Goal: Task Accomplishment & Management: Manage account settings

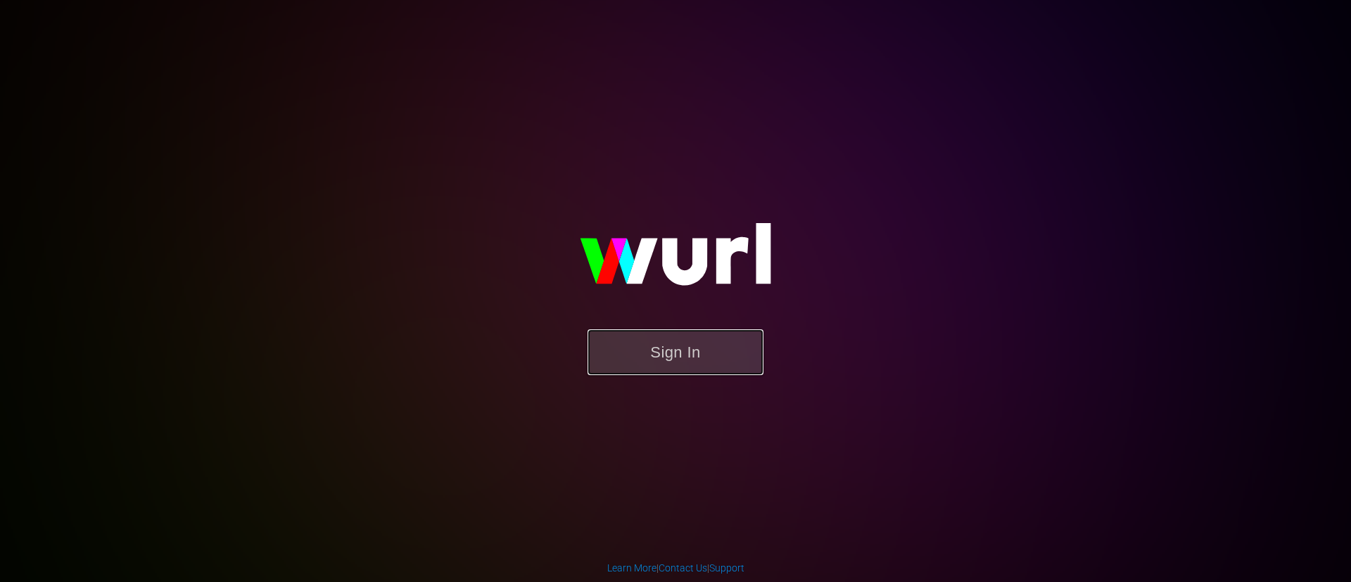
click at [679, 372] on button "Sign In" at bounding box center [675, 352] width 176 height 46
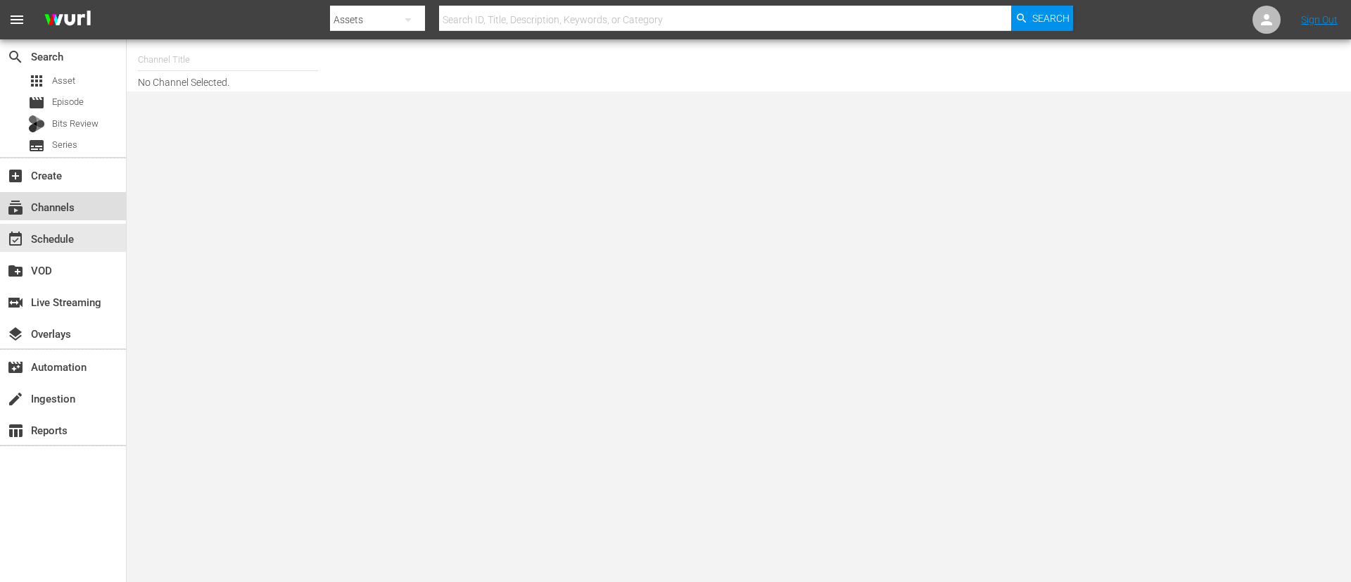
click at [87, 203] on div "subscriptions Channels" at bounding box center [63, 206] width 126 height 28
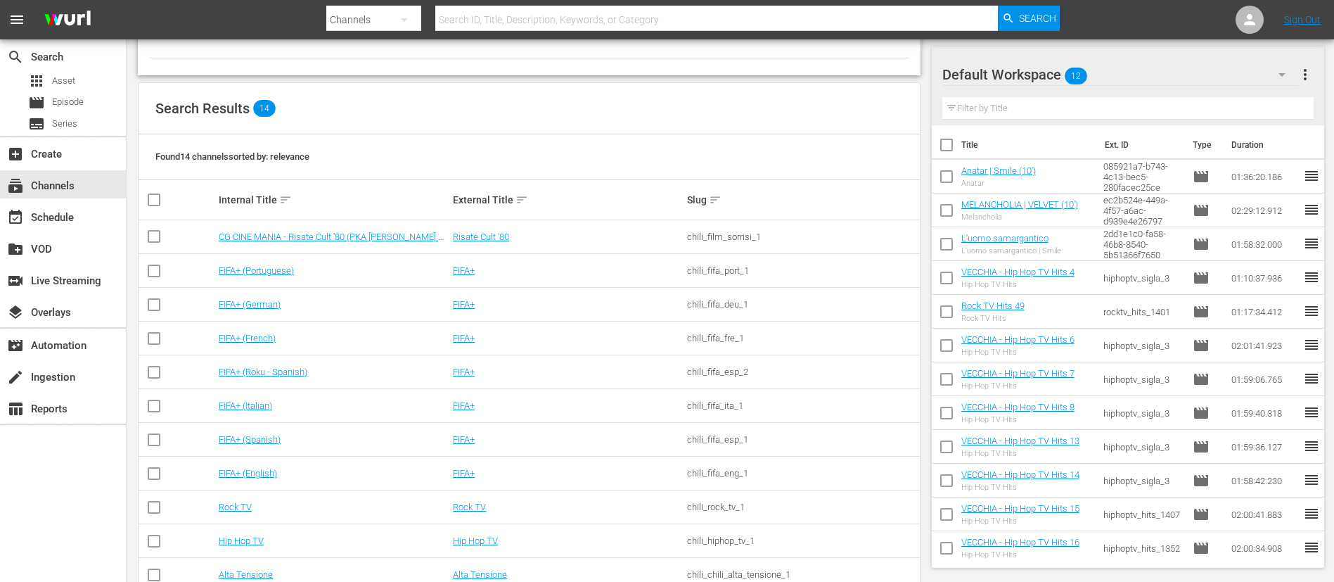
scroll to position [243, 0]
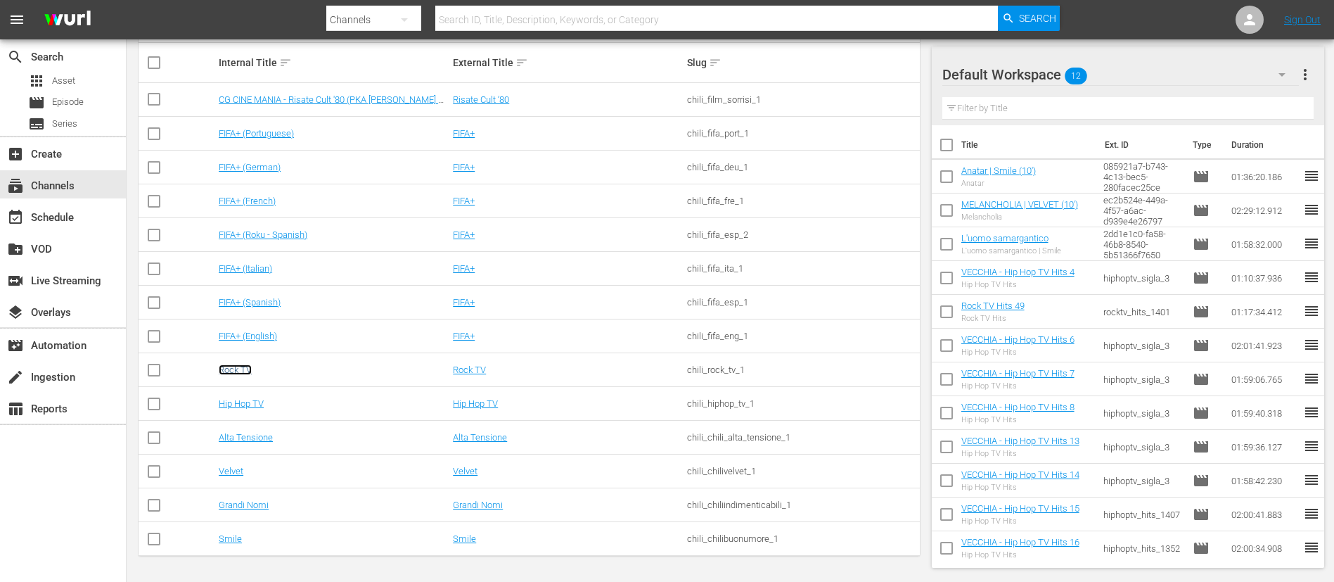
click at [249, 374] on link "Rock TV" at bounding box center [235, 369] width 33 height 11
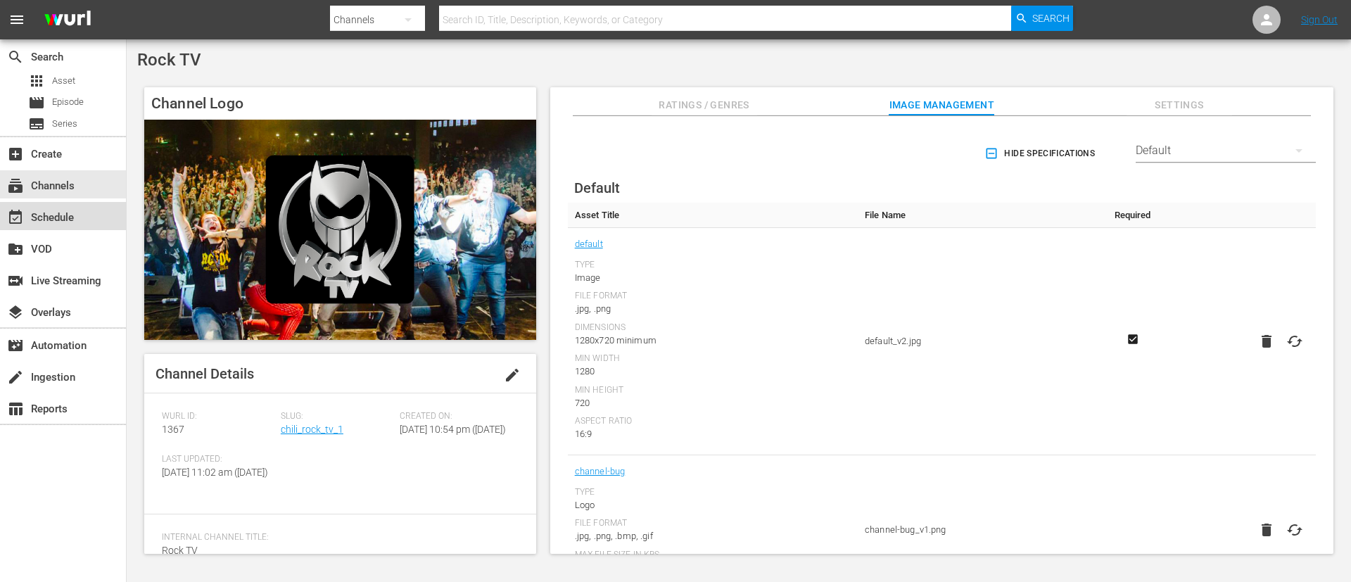
click at [100, 213] on div "event_available Schedule" at bounding box center [63, 216] width 126 height 28
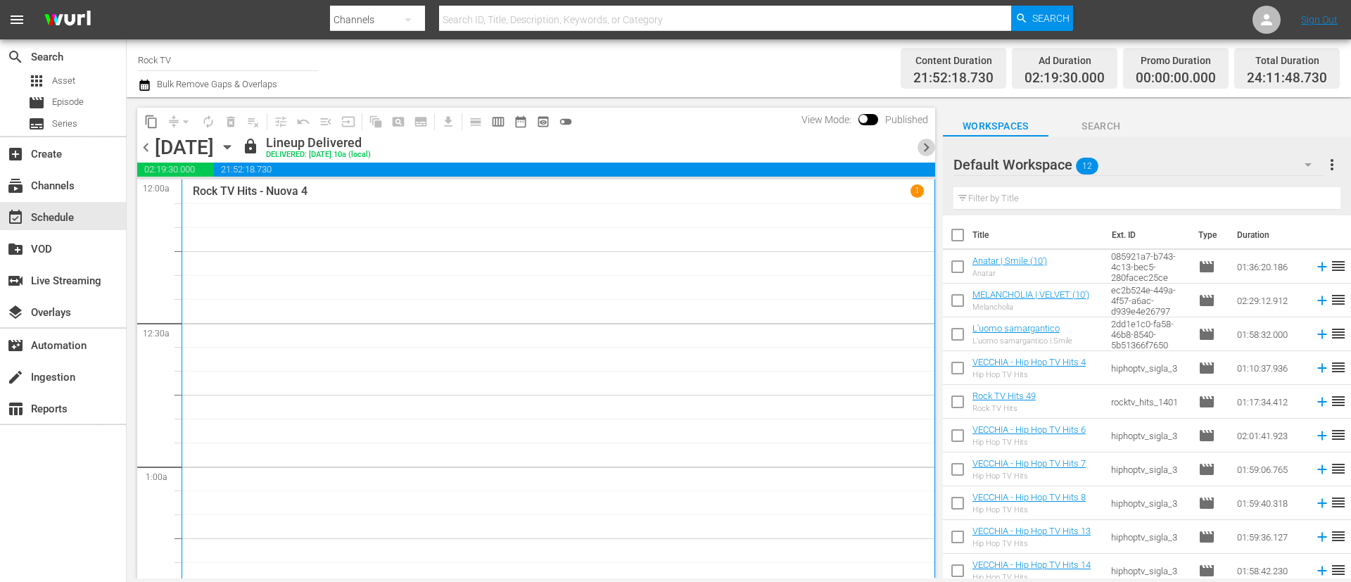
click at [926, 148] on span "chevron_right" at bounding box center [926, 148] width 18 height 18
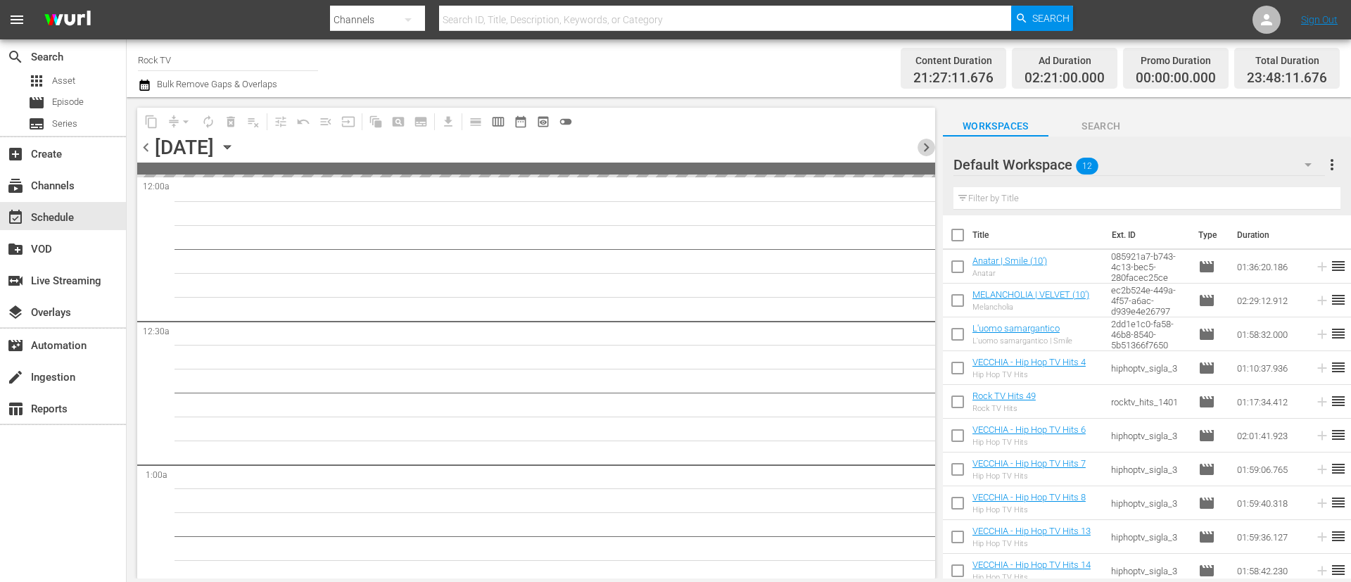
click at [926, 148] on span "chevron_right" at bounding box center [926, 148] width 18 height 18
